Goal: Check status: Check status

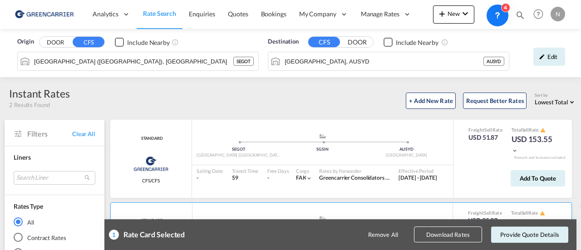
scroll to position [64, 0]
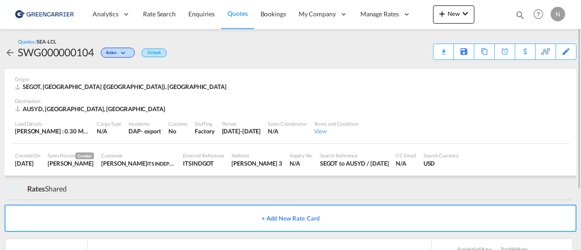
click at [9, 51] on md-icon "icon-arrow-left" at bounding box center [10, 52] width 11 height 11
